Goal: Task Accomplishment & Management: Manage account settings

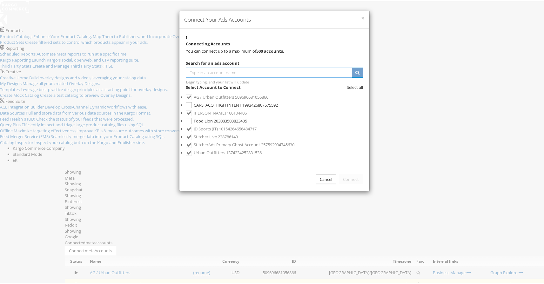
scroll to position [0, 1]
click at [241, 107] on span "CARS_ACQ_HIGH INTENT" at bounding box center [218, 104] width 48 height 6
click at [349, 183] on button "Connect" at bounding box center [351, 178] width 24 height 10
